Goal: Book appointment/travel/reservation

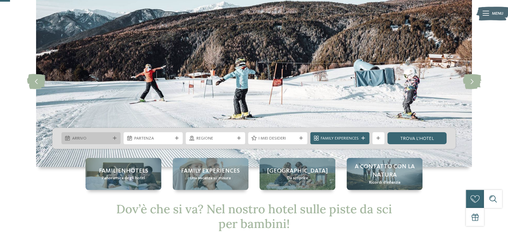
click at [81, 138] on span "Arrivo" at bounding box center [91, 139] width 38 height 6
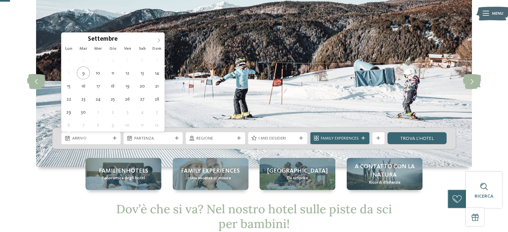
click at [158, 40] on icon at bounding box center [158, 40] width 5 height 5
click at [158, 39] on icon at bounding box center [158, 40] width 5 height 5
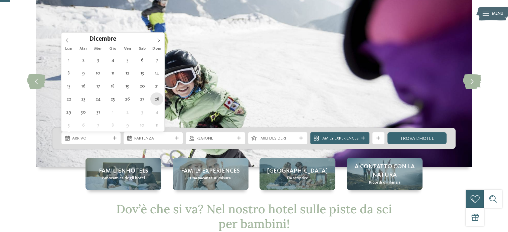
type div "[DATE]"
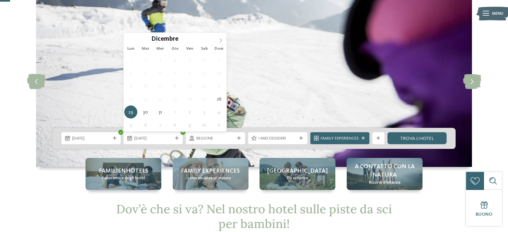
type input "****"
click at [221, 39] on icon at bounding box center [221, 40] width 2 height 4
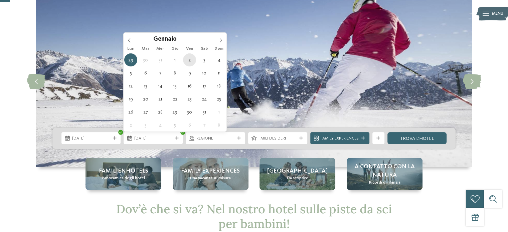
type div "[DATE]"
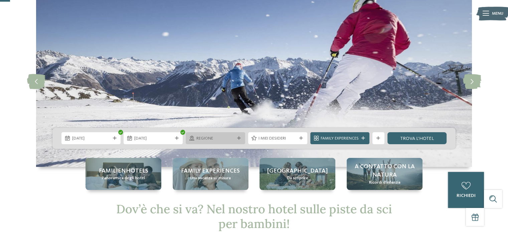
click at [216, 137] on span "Regione" at bounding box center [216, 139] width 38 height 6
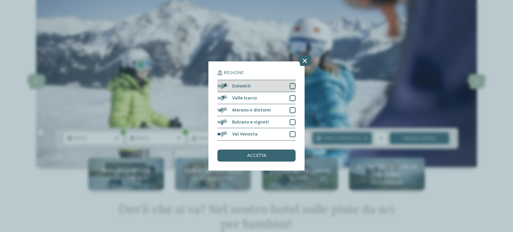
click at [293, 86] on div at bounding box center [293, 86] width 6 height 6
click at [262, 158] on div "accetta" at bounding box center [257, 156] width 78 height 12
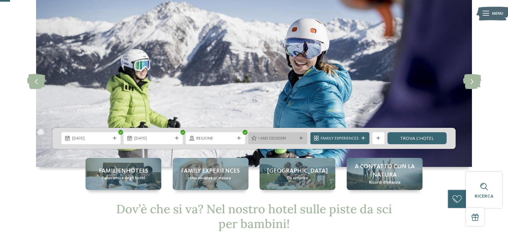
click at [265, 138] on span "I miei desideri" at bounding box center [278, 139] width 38 height 6
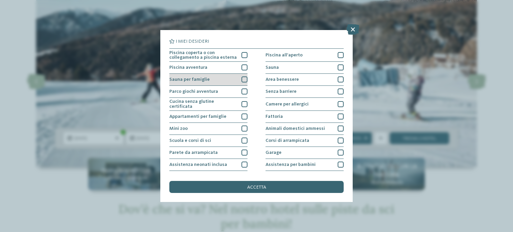
click at [244, 81] on div at bounding box center [245, 80] width 6 height 6
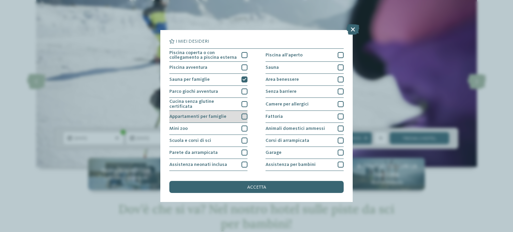
click at [243, 114] on div at bounding box center [245, 117] width 6 height 6
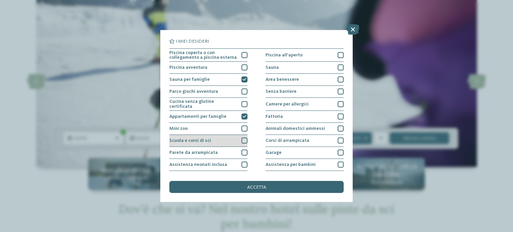
click at [244, 140] on div at bounding box center [245, 141] width 6 height 6
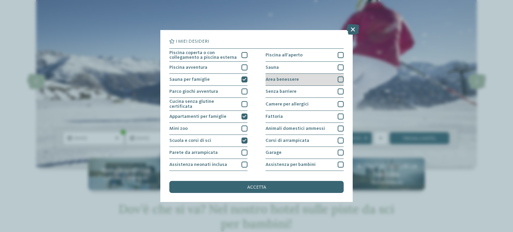
click at [338, 81] on div at bounding box center [341, 80] width 6 height 6
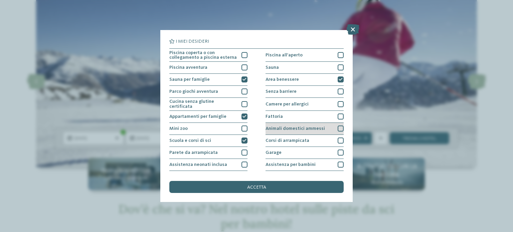
click at [338, 128] on div at bounding box center [341, 129] width 6 height 6
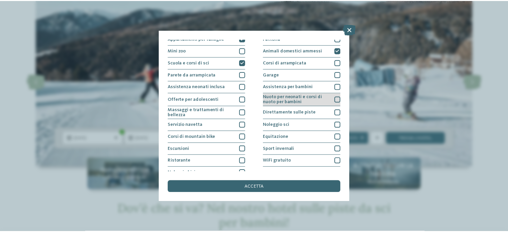
scroll to position [84, 0]
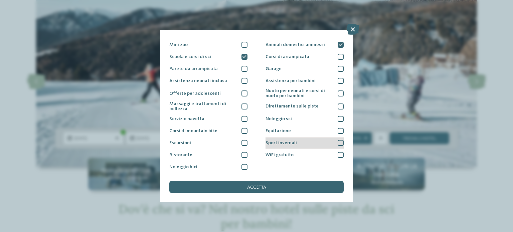
click at [338, 141] on div at bounding box center [341, 143] width 6 height 6
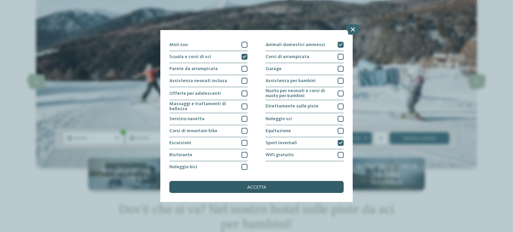
click at [263, 185] on span "accetta" at bounding box center [256, 187] width 19 height 5
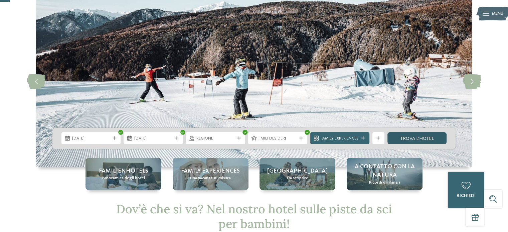
click at [423, 138] on link "trova l’hotel" at bounding box center [417, 138] width 59 height 12
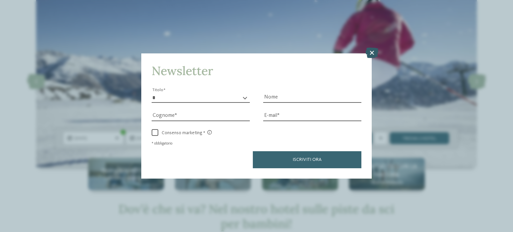
click at [376, 54] on icon at bounding box center [372, 52] width 13 height 11
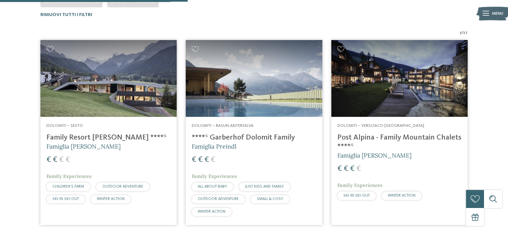
scroll to position [209, 0]
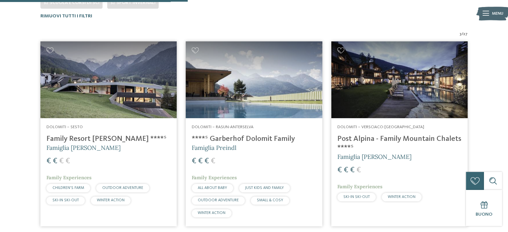
click at [110, 85] on img at bounding box center [108, 79] width 136 height 77
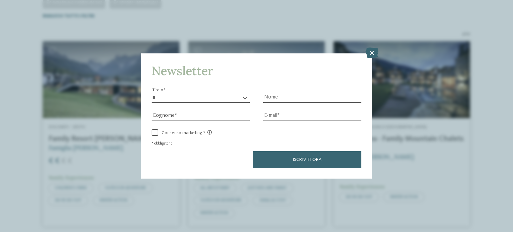
drag, startPoint x: 374, startPoint y: 54, endPoint x: 364, endPoint y: 49, distance: 11.5
click at [374, 54] on icon at bounding box center [372, 52] width 13 height 11
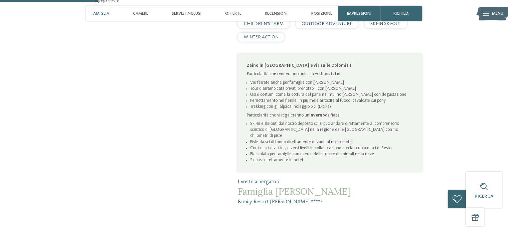
scroll to position [368, 0]
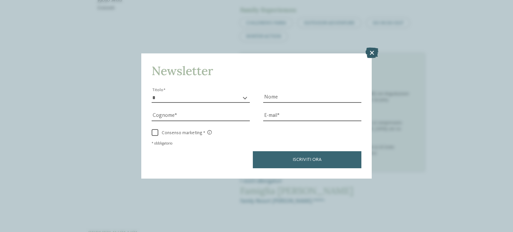
click at [370, 53] on icon at bounding box center [372, 52] width 13 height 11
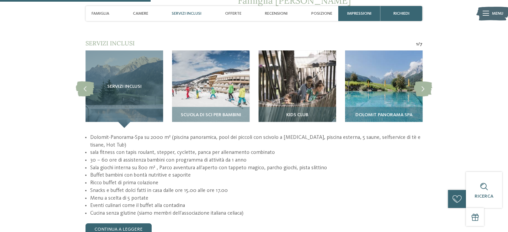
scroll to position [568, 0]
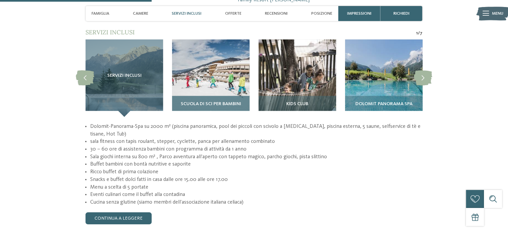
click at [202, 102] on span "Scuola di sci per bambini" at bounding box center [210, 104] width 60 height 5
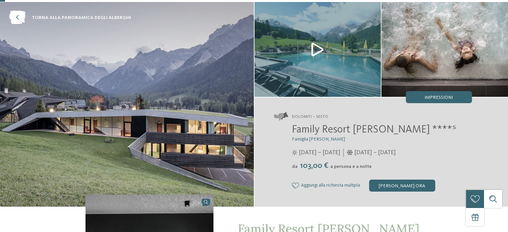
scroll to position [0, 0]
